Goal: Task Accomplishment & Management: Complete application form

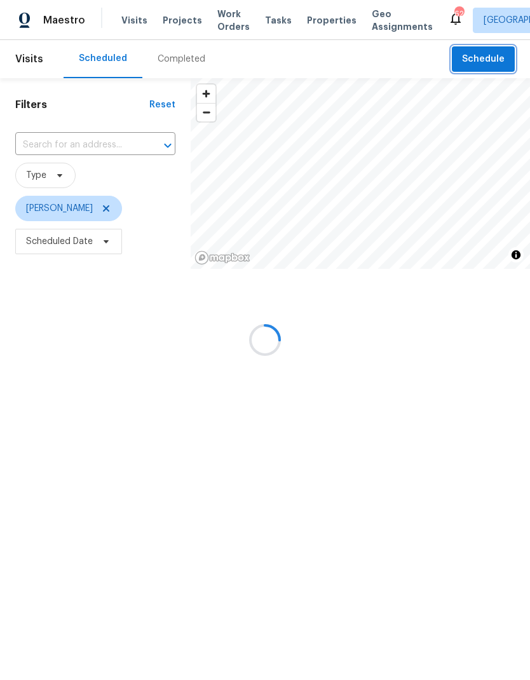
click at [479, 60] on span "Schedule" at bounding box center [483, 59] width 43 height 16
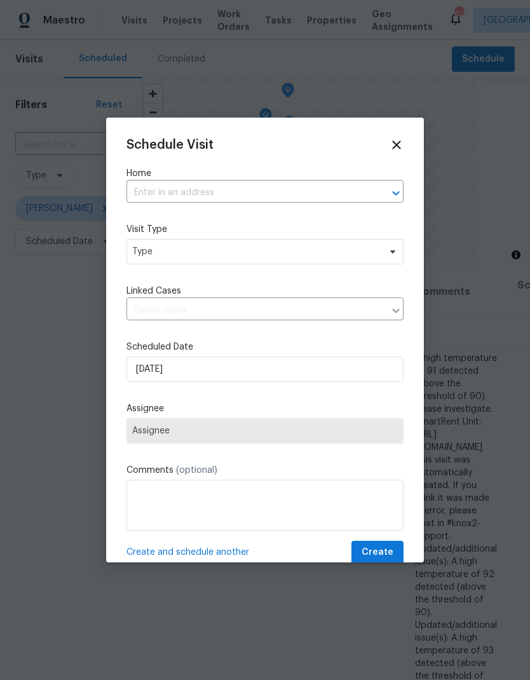
click at [157, 199] on input "text" at bounding box center [246, 193] width 241 height 20
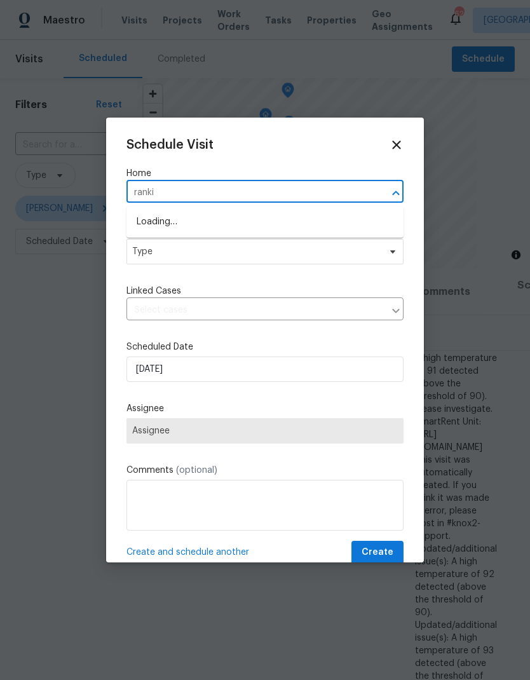
type input "rankin"
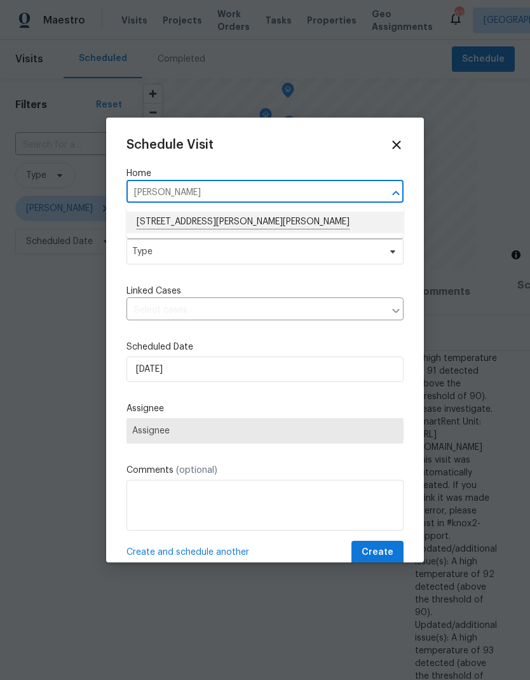
click at [160, 228] on li "3402 Rankin Dr, New Port Richey, FL 34655" at bounding box center [264, 223] width 277 height 22
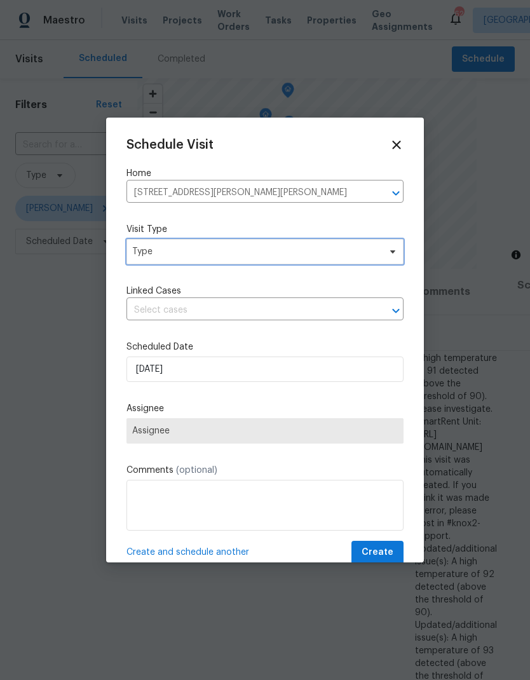
click at [154, 250] on span "Type" at bounding box center [255, 251] width 247 height 13
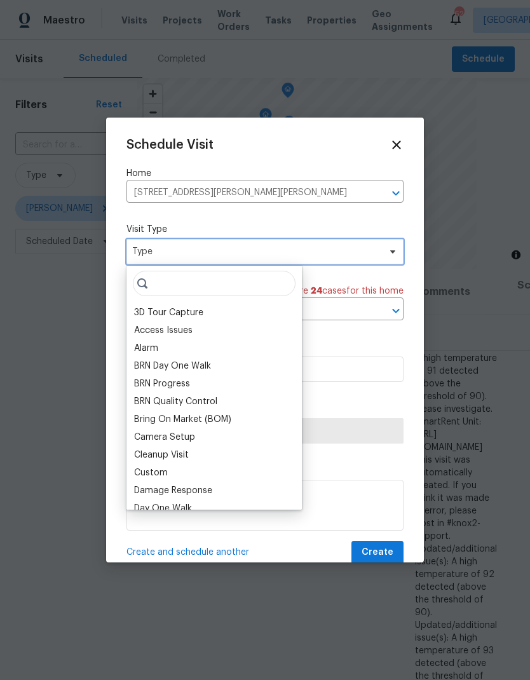
click at [153, 250] on span "Type" at bounding box center [255, 251] width 247 height 13
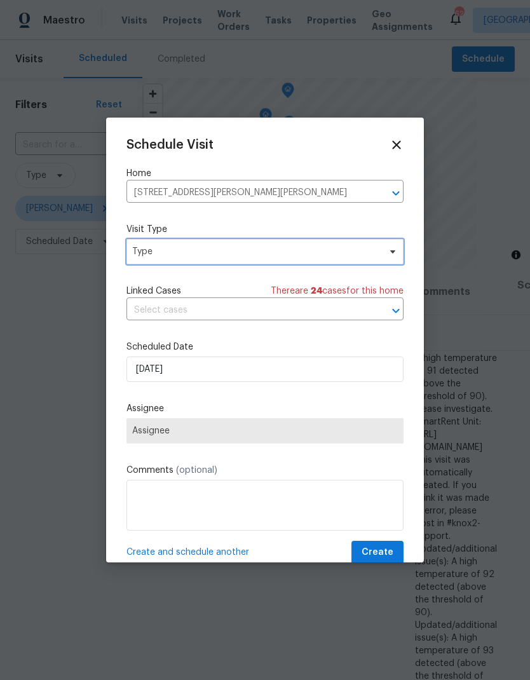
click at [163, 263] on span "Type" at bounding box center [264, 251] width 277 height 25
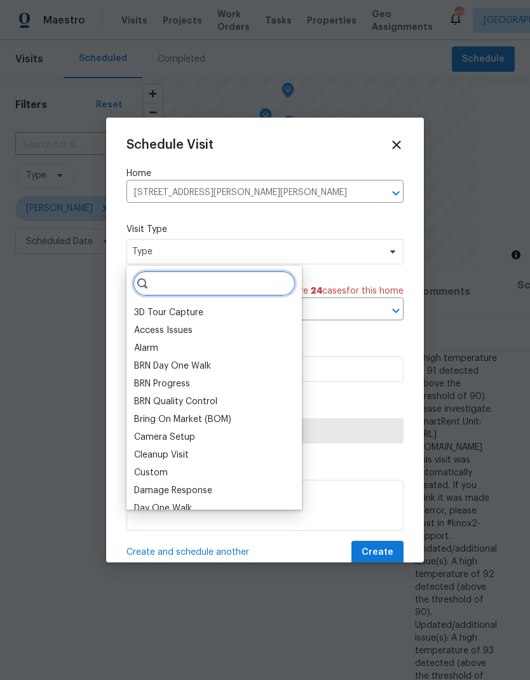
click at [168, 289] on input "search" at bounding box center [214, 283] width 163 height 25
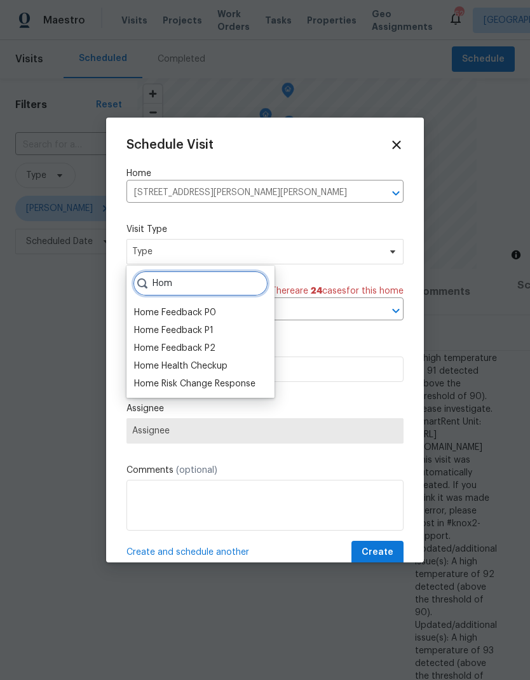
type input "Hom"
click at [150, 362] on div "Home Health Checkup" at bounding box center [180, 366] width 93 height 13
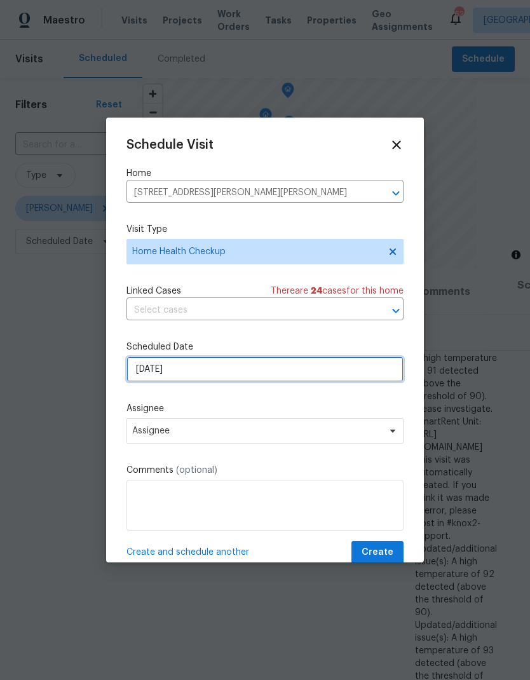
click at [149, 372] on input "9/8/2025" at bounding box center [264, 369] width 277 height 25
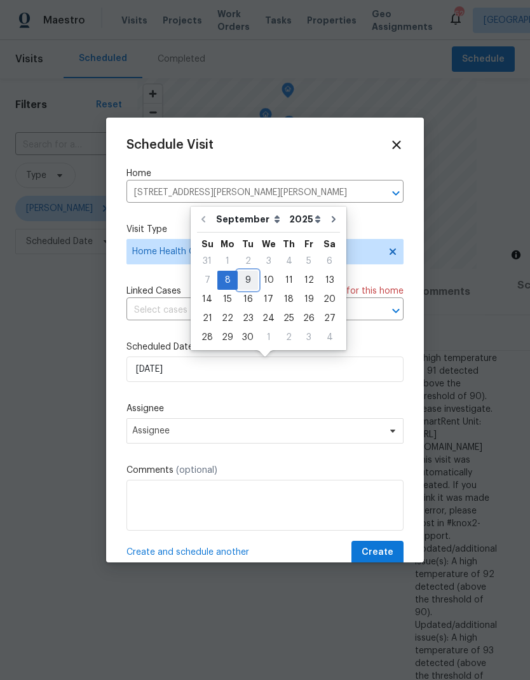
click at [243, 283] on div "9" at bounding box center [248, 280] width 20 height 18
type input "9/9/2025"
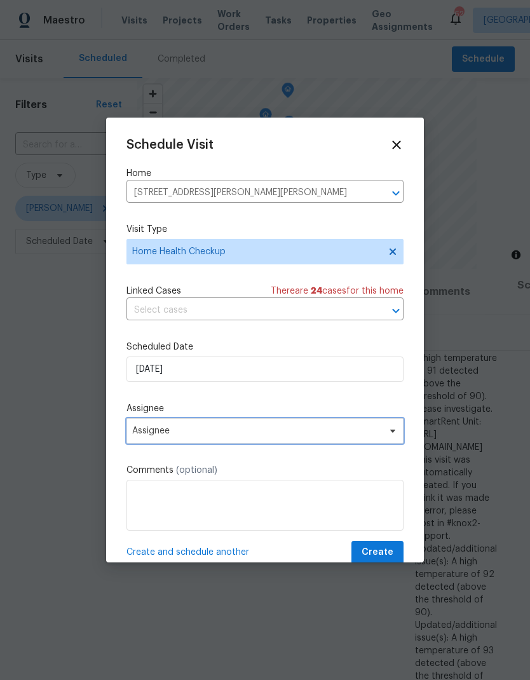
click at [145, 432] on span "Assignee" at bounding box center [256, 431] width 249 height 10
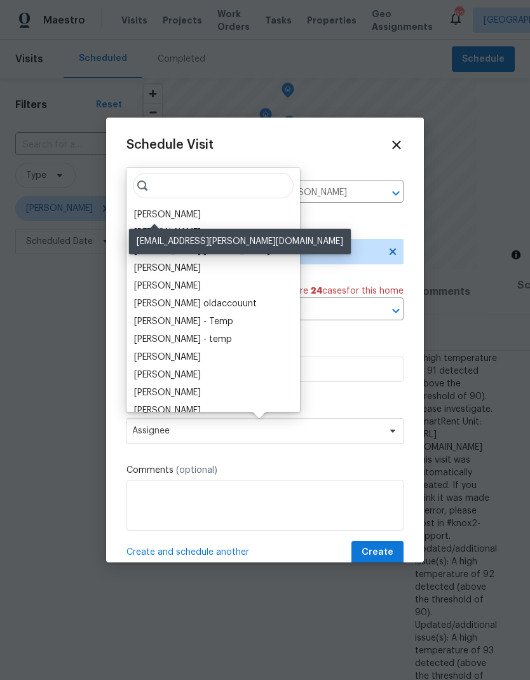
click at [152, 212] on div "[PERSON_NAME]" at bounding box center [167, 214] width 67 height 13
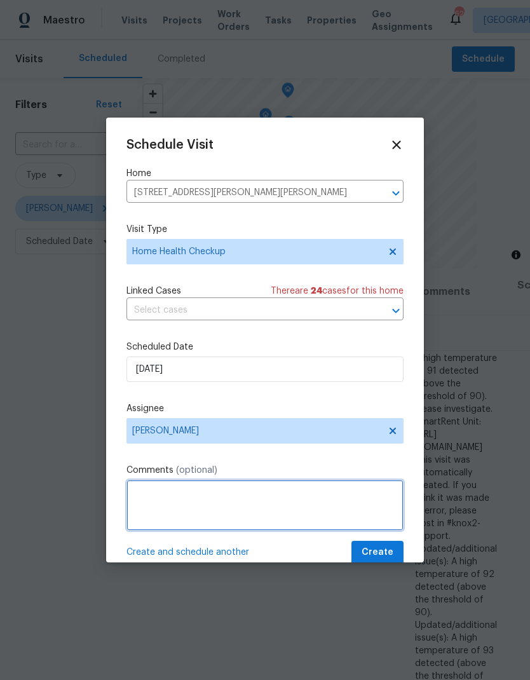
click at [146, 493] on textarea at bounding box center [264, 505] width 277 height 51
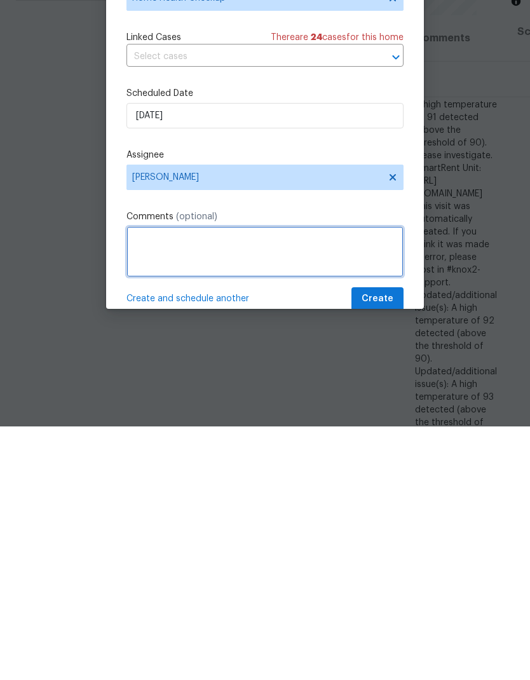
click at [140, 480] on textarea at bounding box center [264, 505] width 277 height 51
paste textarea "Feedback Category: maintenance Feedback Message: There are water stains on the …"
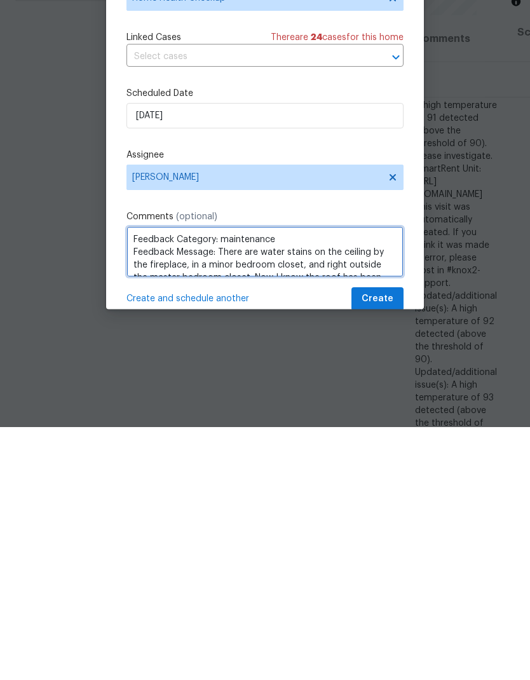
scroll to position [0, 0]
type textarea "Feedback Category: maintenance Feedback Message: There are water stains on the …"
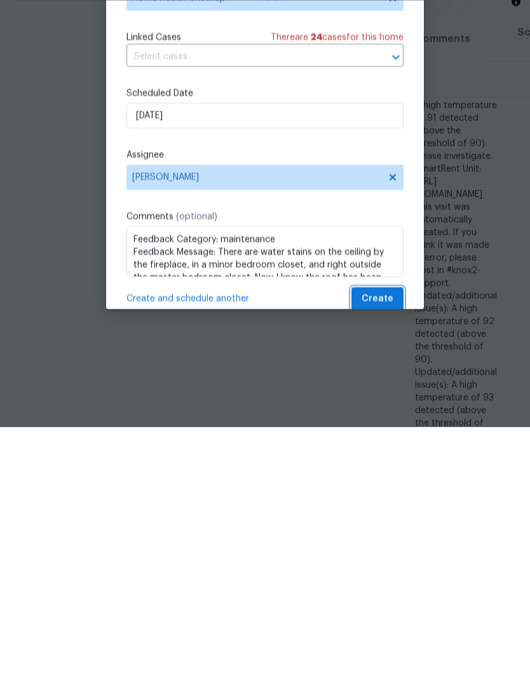
click at [391, 545] on span "Create" at bounding box center [378, 553] width 32 height 16
